Goal: Task Accomplishment & Management: Complete application form

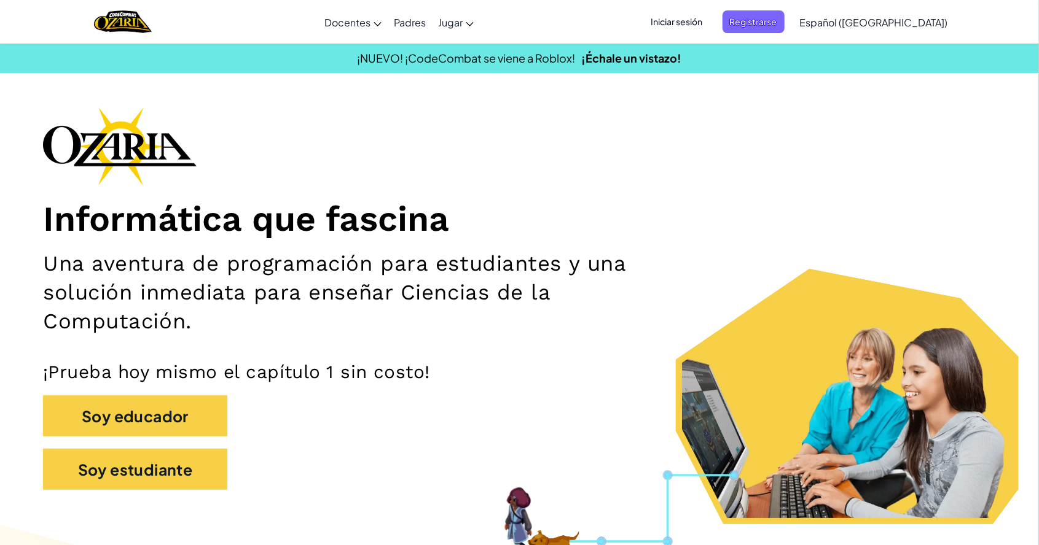
click at [698, 21] on span "Iniciar sesión" at bounding box center [677, 21] width 66 height 23
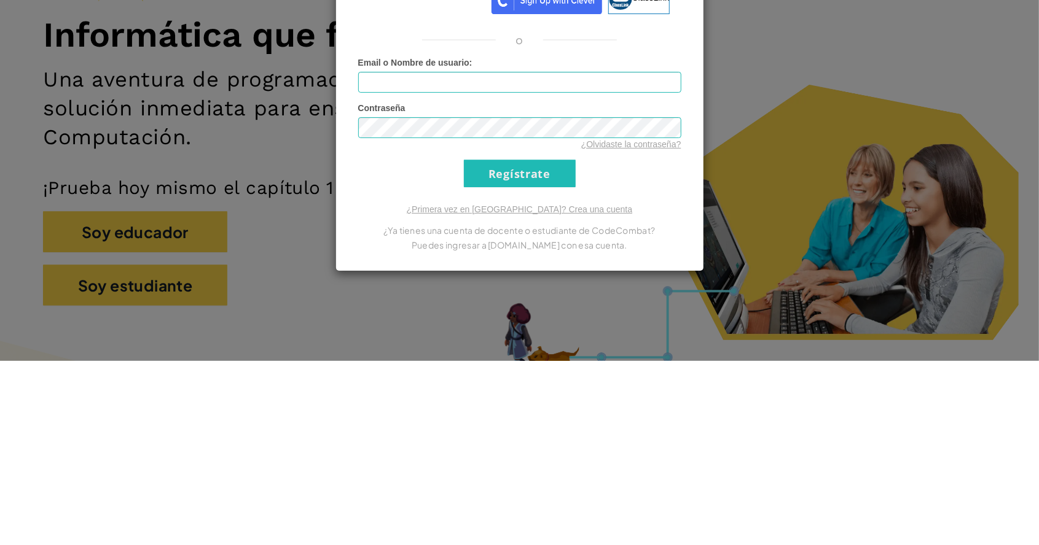
click at [408, 249] on span "Email o Nombre de usuario" at bounding box center [413, 247] width 111 height 10
click at [408, 256] on input "Email o Nombre de usuario :" at bounding box center [519, 266] width 323 height 21
type input "[PERSON_NAME] Venosa C"
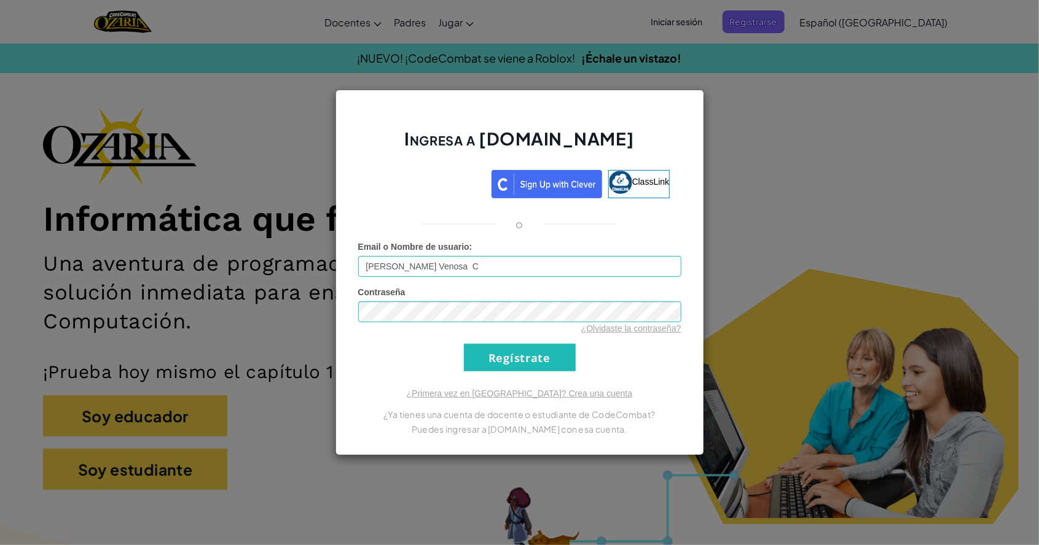
click at [405, 251] on span "Email o Nombre de usuario" at bounding box center [413, 247] width 111 height 10
click at [405, 256] on input "[PERSON_NAME] Venosa C" at bounding box center [519, 266] width 323 height 21
click at [404, 264] on input "[PERSON_NAME] Venosa C" at bounding box center [519, 266] width 323 height 21
click at [483, 268] on input "[PERSON_NAME] Venosa C" at bounding box center [519, 266] width 323 height 21
click at [387, 288] on span "Contraseña" at bounding box center [381, 292] width 47 height 10
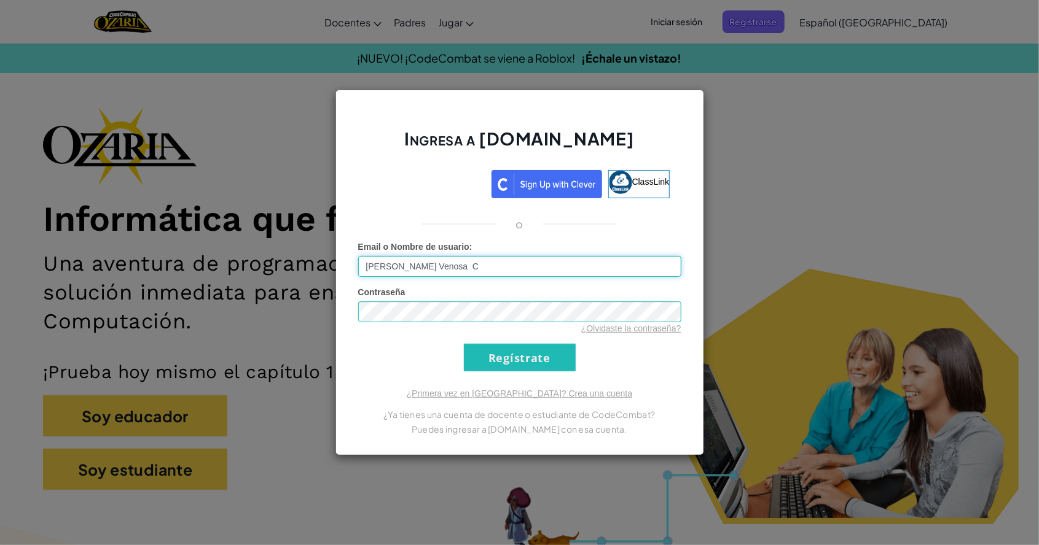
click at [389, 270] on input "[PERSON_NAME] Venosa C" at bounding box center [519, 266] width 323 height 21
click at [399, 266] on input "[PERSON_NAME] Venosa C" at bounding box center [519, 266] width 323 height 21
click at [371, 251] on span "Email o Nombre de usuario" at bounding box center [413, 247] width 111 height 10
click at [371, 256] on input "[PERSON_NAME] Venosa C" at bounding box center [519, 266] width 323 height 21
click at [369, 264] on input "[PERSON_NAME] Venosa C" at bounding box center [519, 266] width 323 height 21
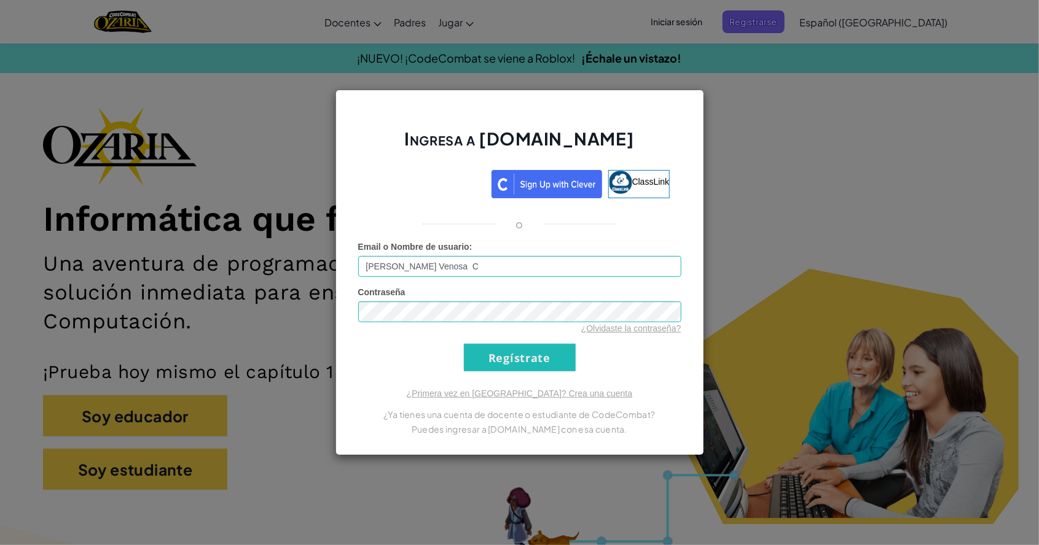
click at [1020, 396] on div "Ingresa a [DOMAIN_NAME] ClassLink o Error desconocido. Email o Nombre de usuari…" at bounding box center [519, 272] width 1039 height 545
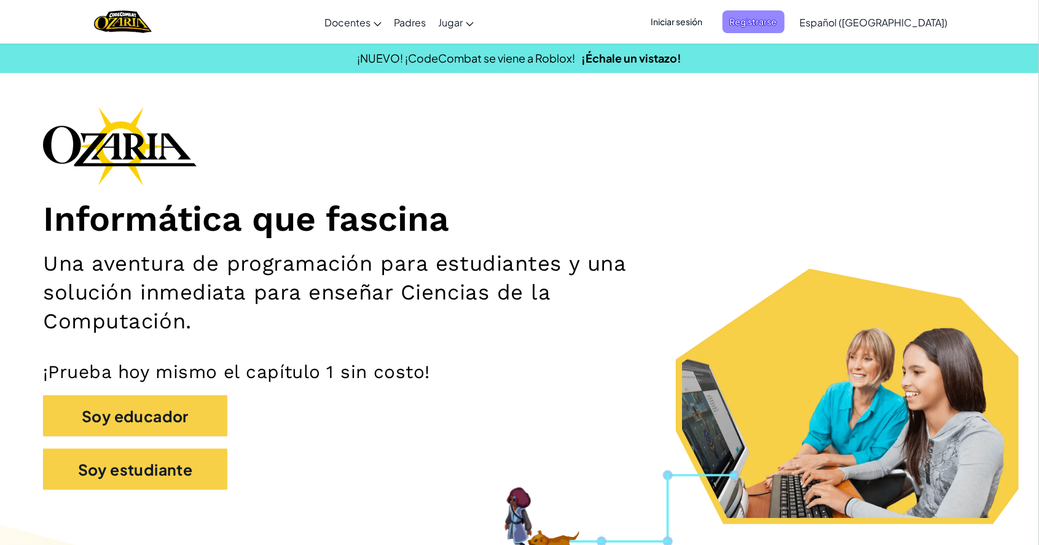
click at [784, 23] on span "Registrarse" at bounding box center [753, 21] width 62 height 23
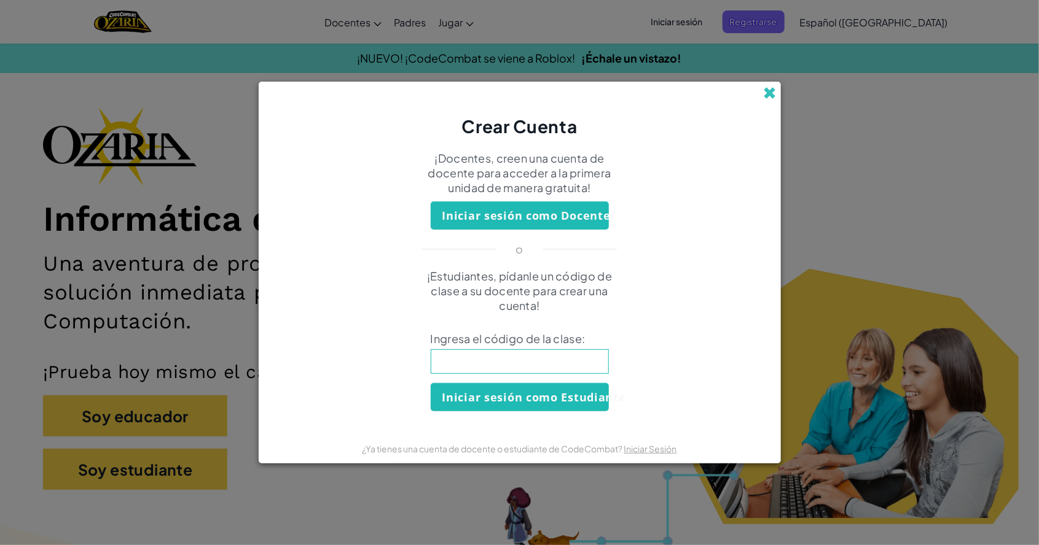
click at [767, 91] on span at bounding box center [770, 93] width 13 height 13
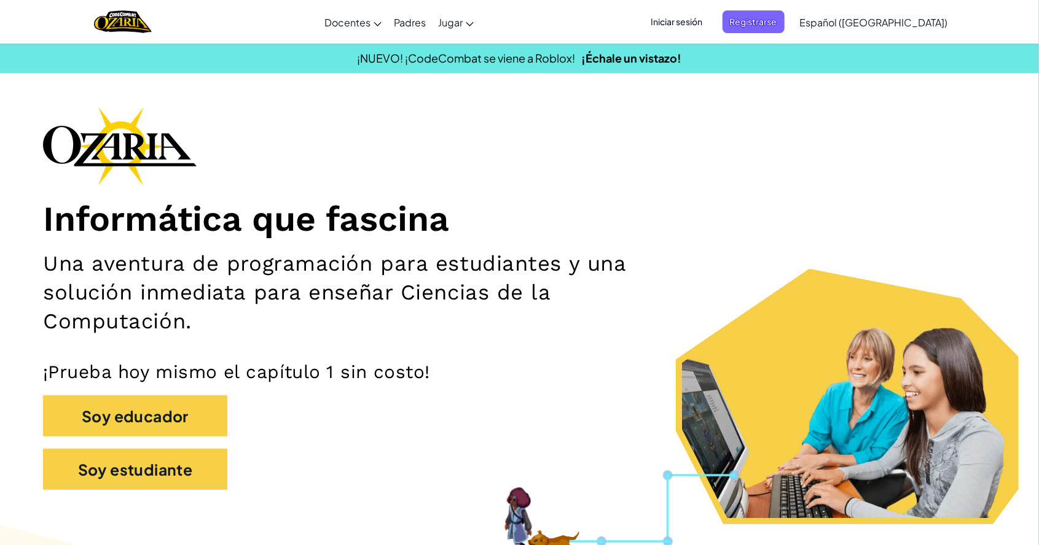
click at [707, 23] on span "Iniciar sesión" at bounding box center [677, 21] width 66 height 23
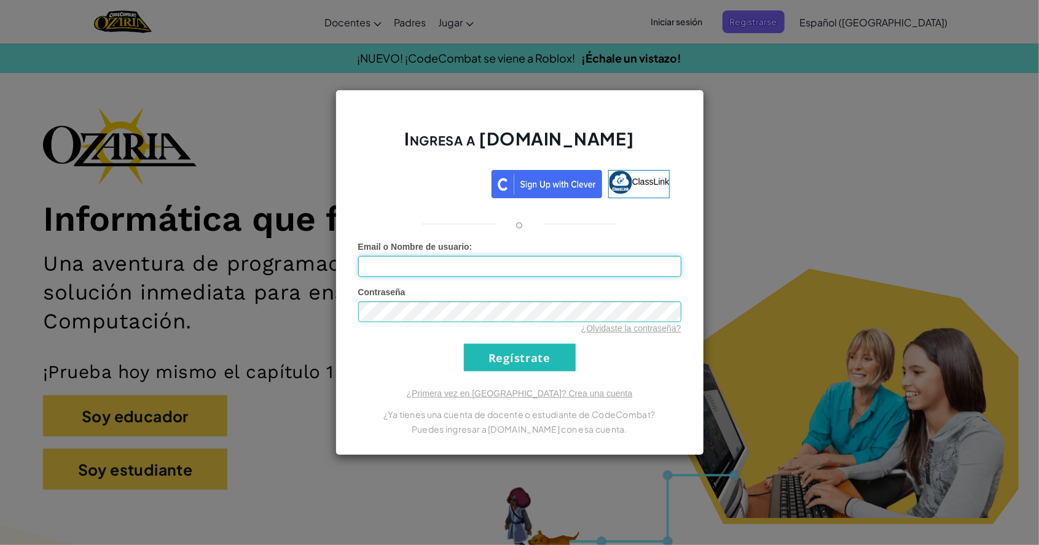
click at [416, 270] on input "Email o Nombre de usuario :" at bounding box center [519, 266] width 323 height 21
type input "[PERSON_NAME] Venosa C"
click at [477, 362] on input "Regístrate" at bounding box center [520, 358] width 112 height 28
